Goal: Information Seeking & Learning: Learn about a topic

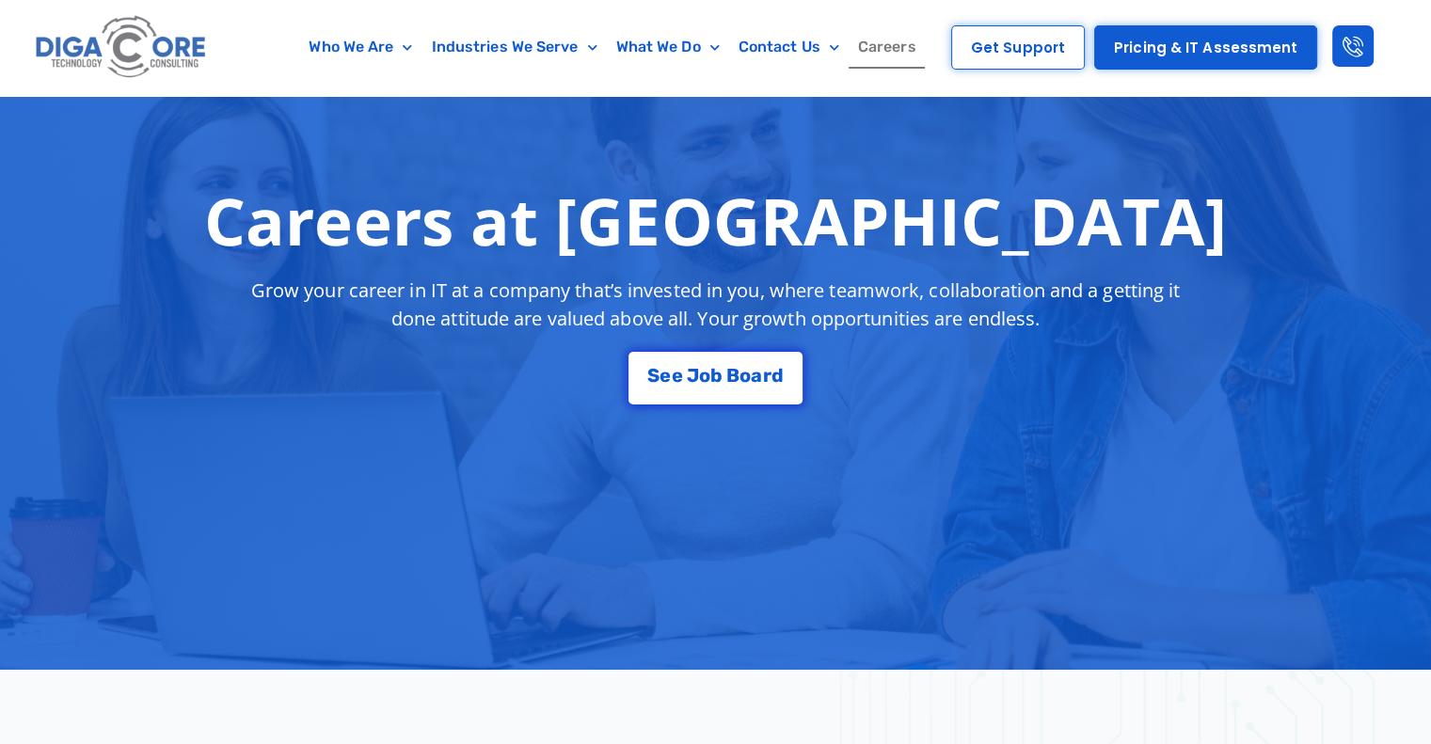
scroll to position [245, 0]
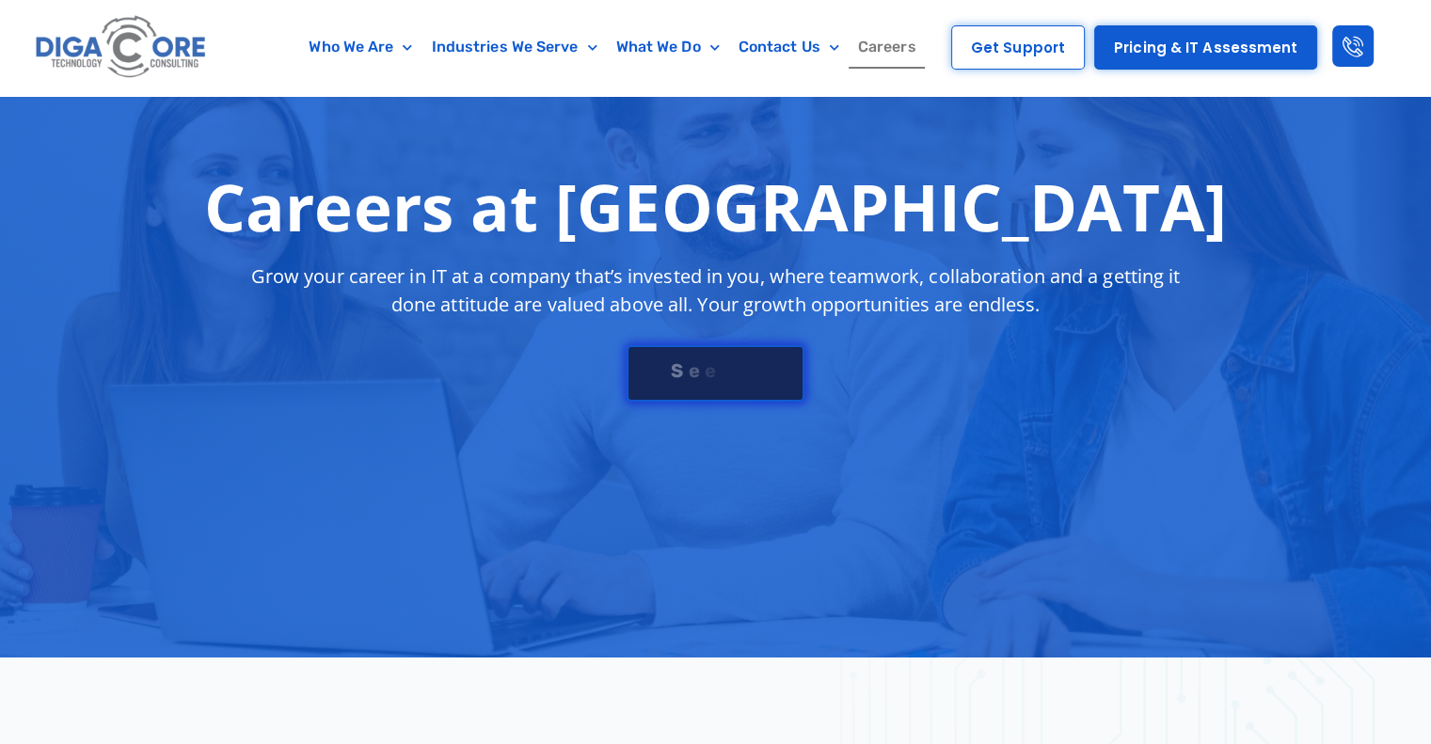
click at [681, 395] on link "S e e J [PERSON_NAME]" at bounding box center [715, 373] width 177 height 56
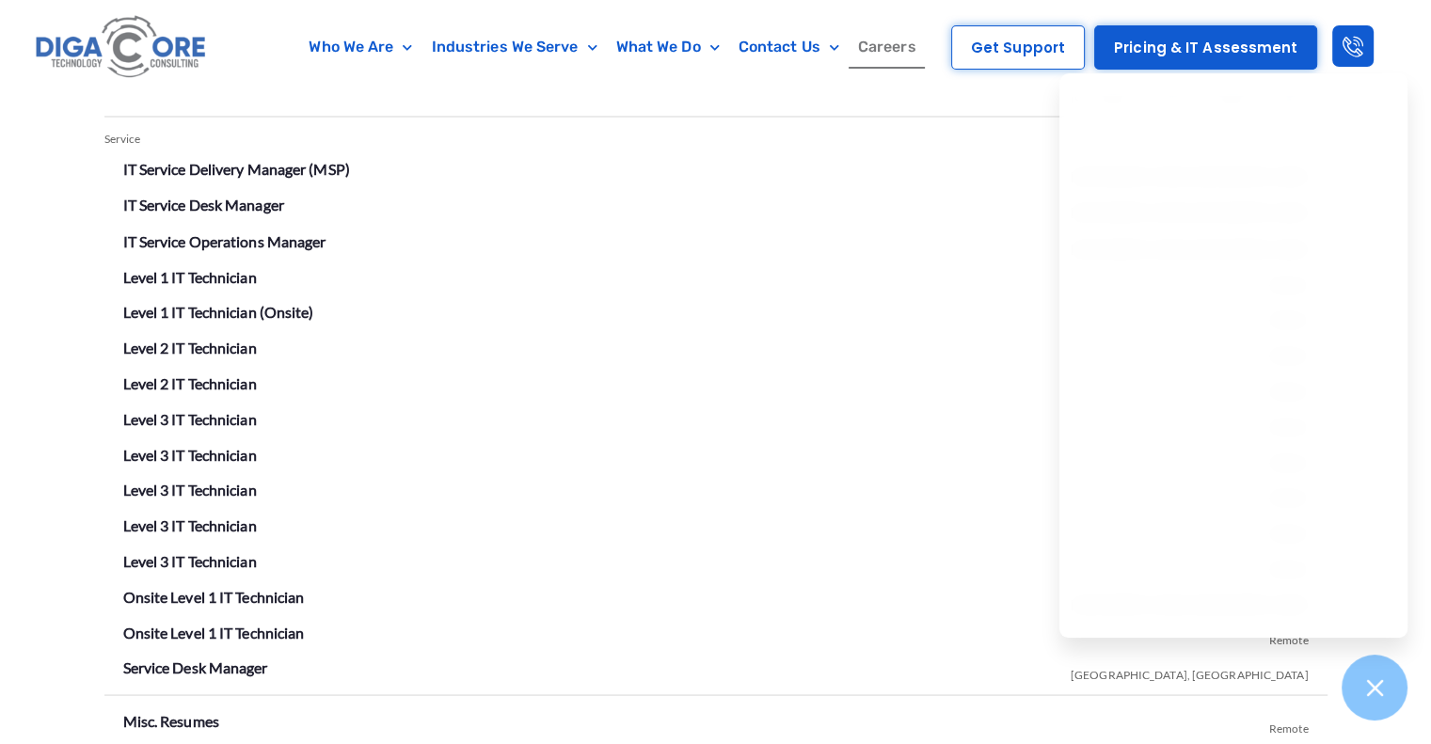
scroll to position [3325, 0]
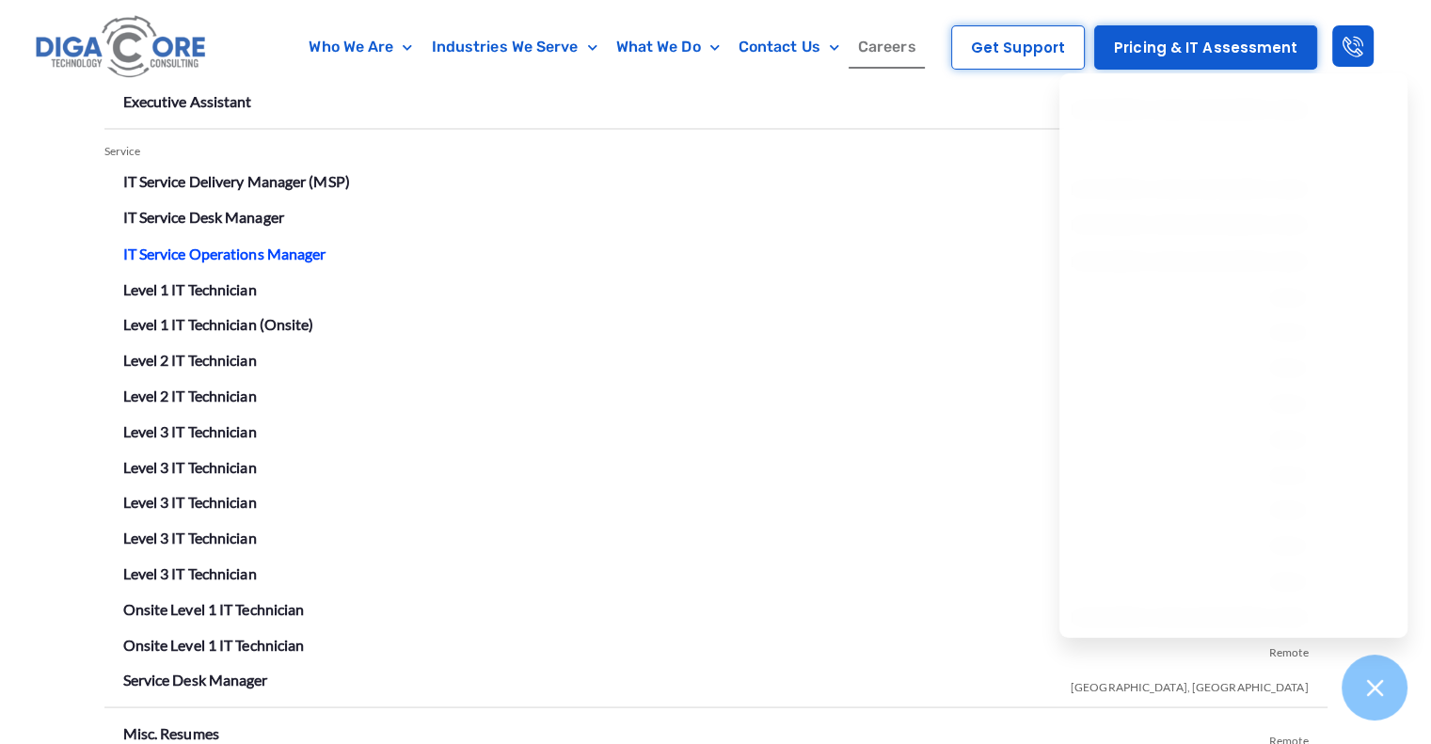
click at [263, 257] on link "IT Service Operations Manager" at bounding box center [224, 253] width 203 height 18
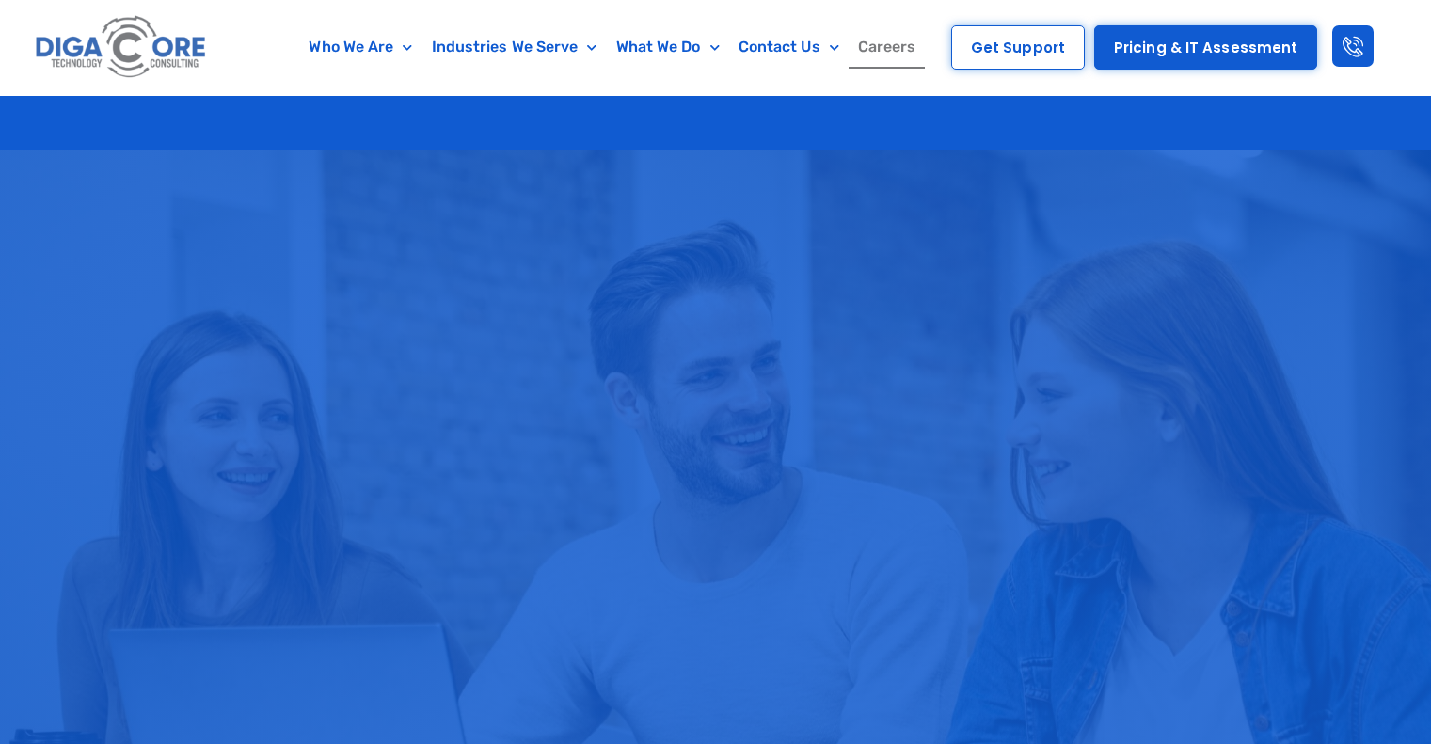
scroll to position [3325, 0]
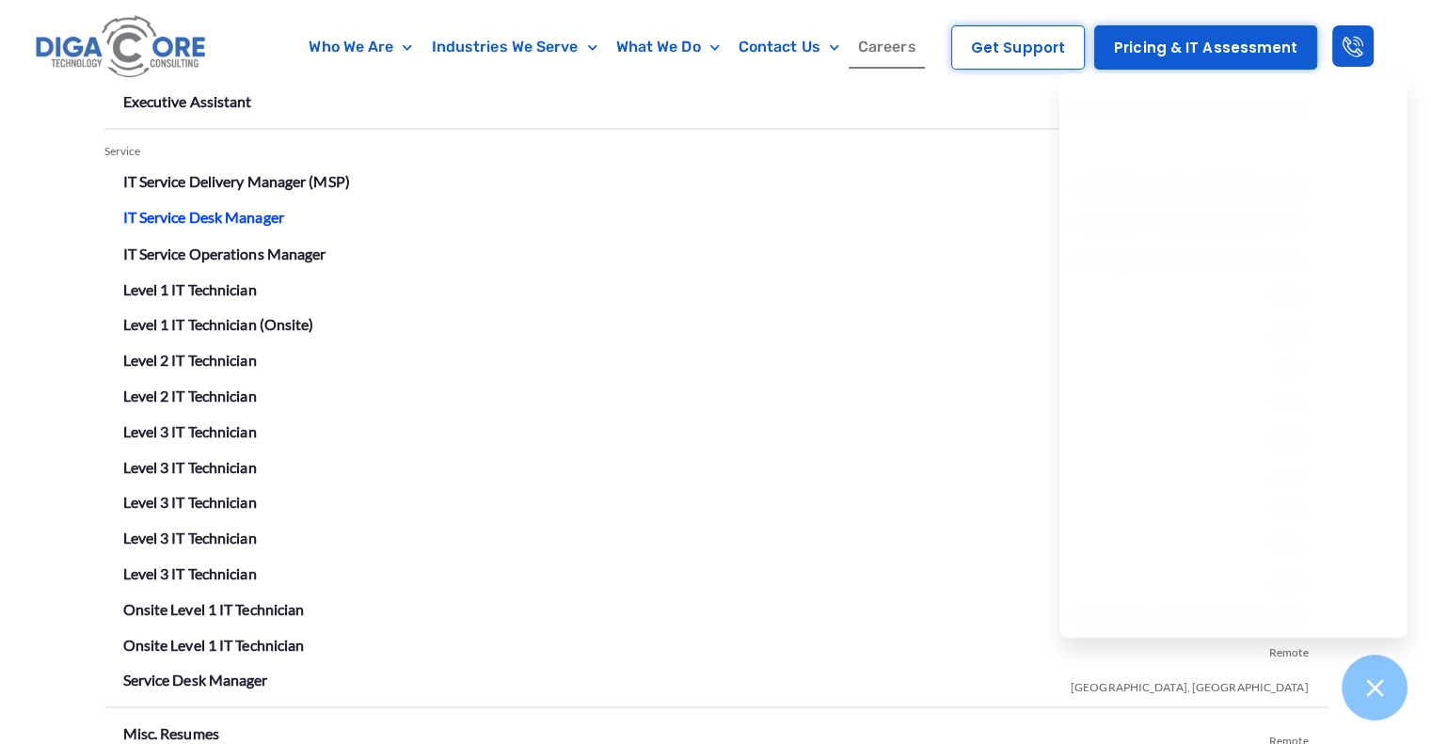
click at [270, 219] on link "IT Service Desk Manager" at bounding box center [203, 217] width 161 height 18
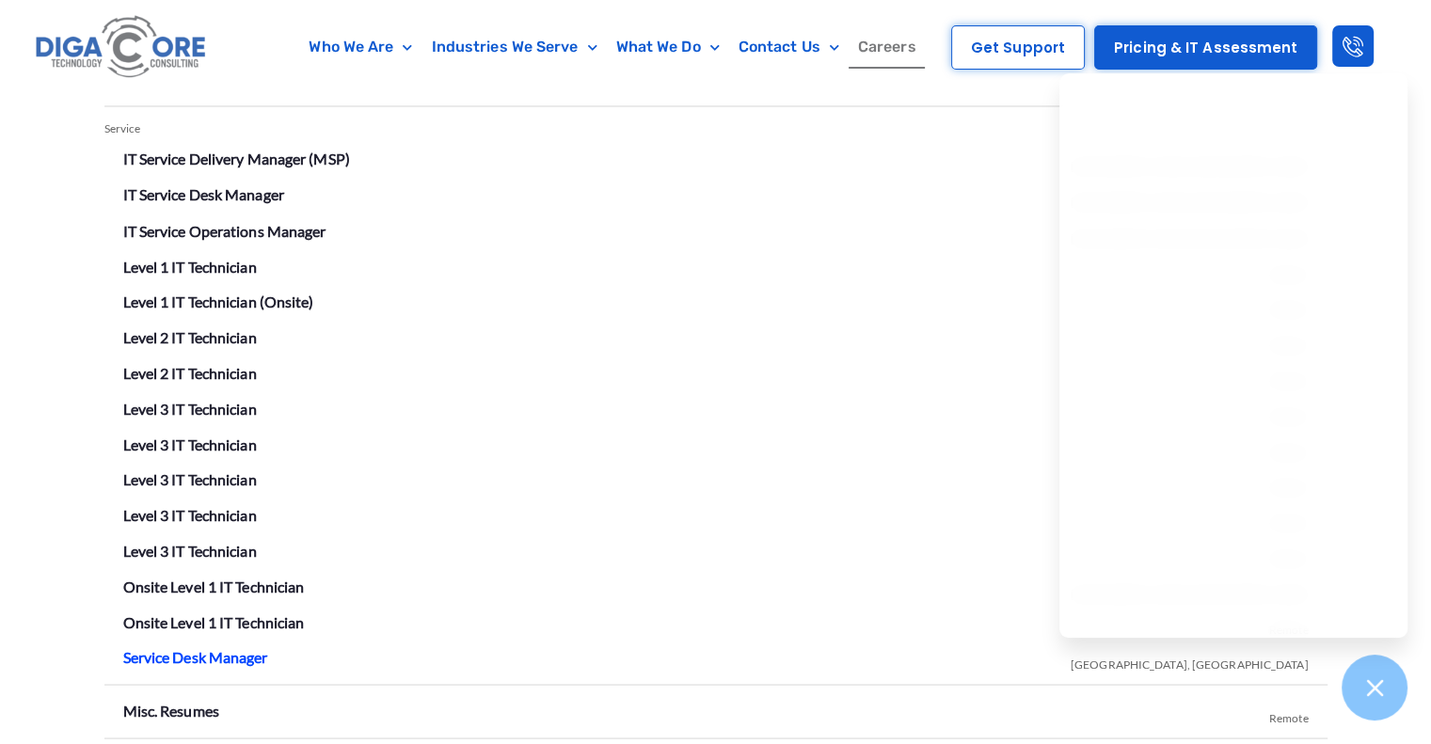
scroll to position [3336, 0]
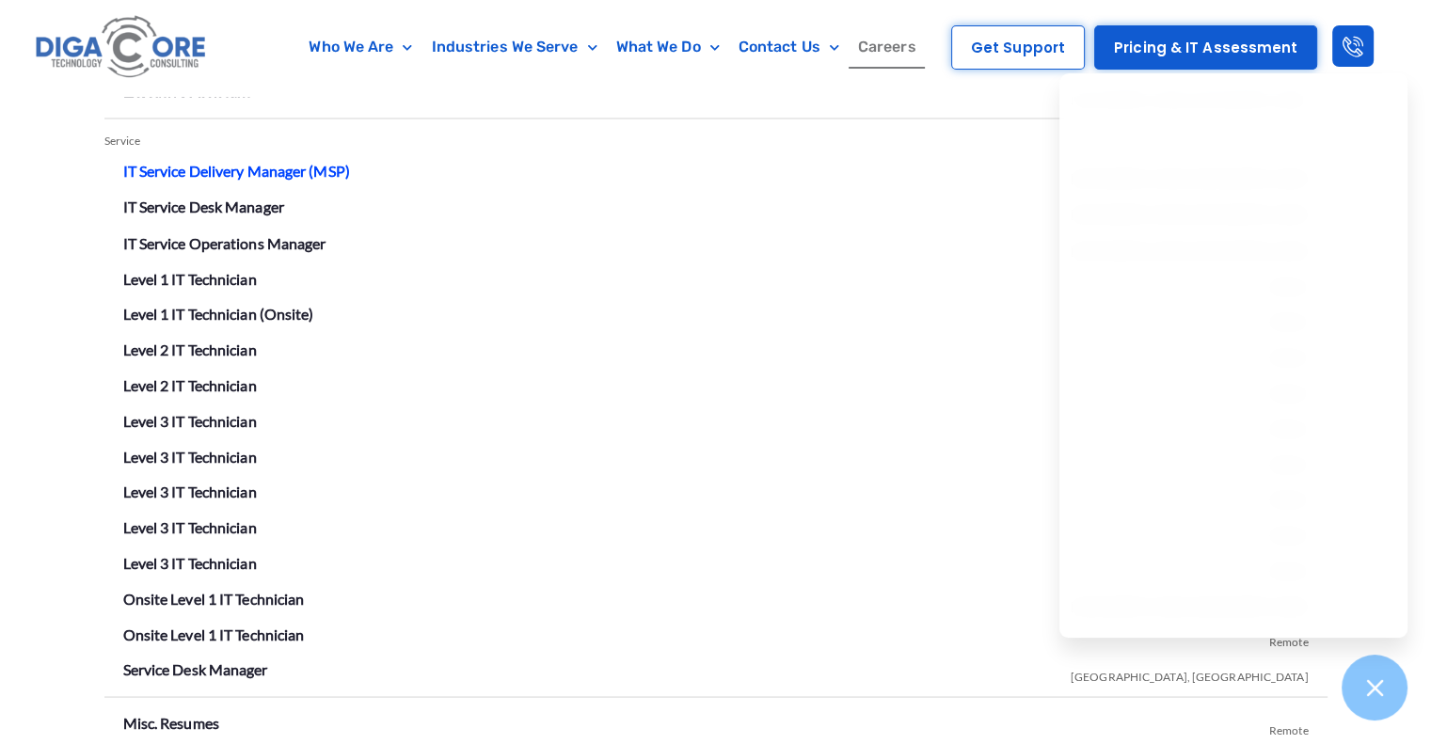
click at [255, 164] on link "IT Service Delivery Manager (MSP)" at bounding box center [236, 171] width 227 height 18
